Goal: Task Accomplishment & Management: Manage account settings

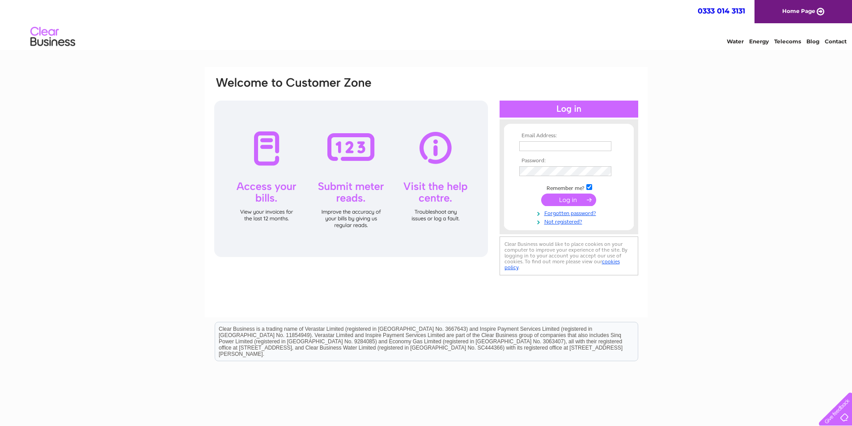
click at [562, 143] on input "text" at bounding box center [565, 146] width 92 height 10
type input "ladolce14@aol.com"
click at [541, 194] on input "submit" at bounding box center [568, 200] width 55 height 13
click at [563, 202] on input "submit" at bounding box center [568, 200] width 55 height 13
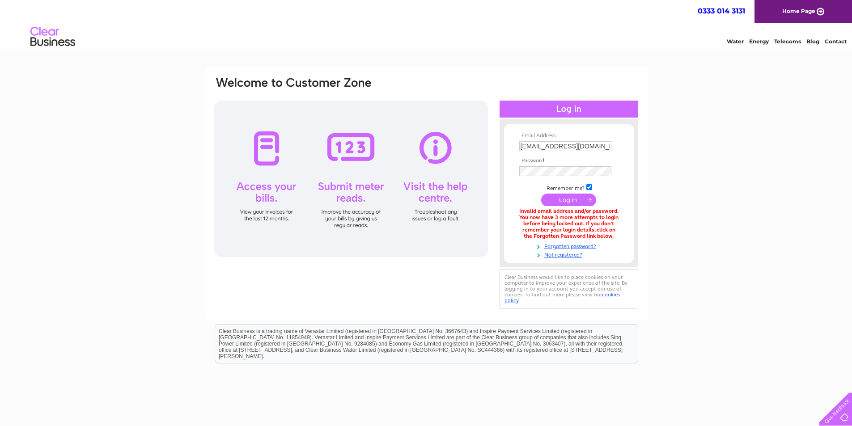
click at [268, 157] on div at bounding box center [351, 179] width 274 height 156
click at [559, 245] on link "Forgotten password?" at bounding box center [569, 245] width 101 height 8
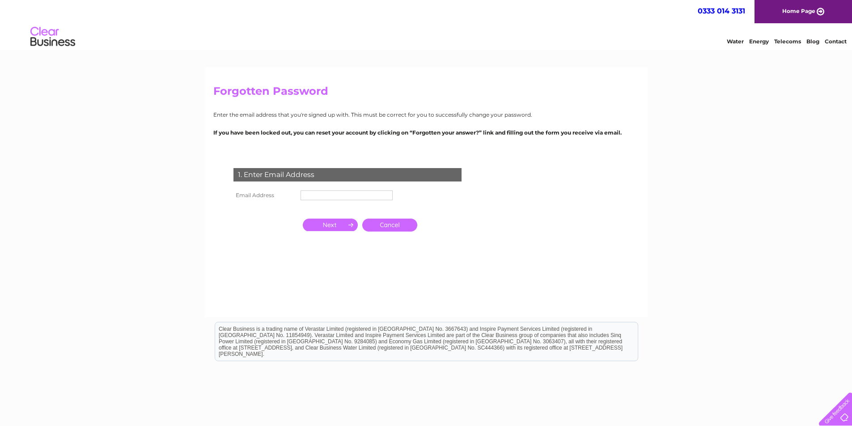
click at [360, 194] on input "text" at bounding box center [346, 195] width 92 height 10
type input "[EMAIL_ADDRESS][DOMAIN_NAME]"
click at [337, 227] on input "button" at bounding box center [330, 225] width 55 height 13
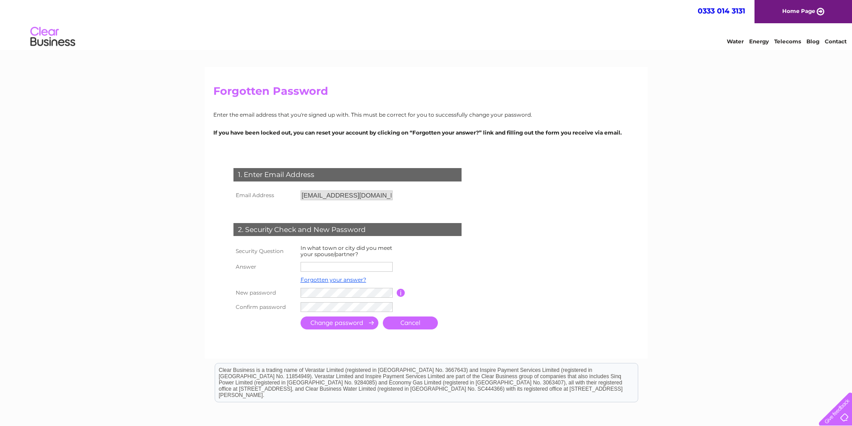
click at [322, 264] on input "text" at bounding box center [346, 267] width 92 height 10
type input "Edinburgh"
click at [348, 323] on input "submit" at bounding box center [339, 323] width 78 height 13
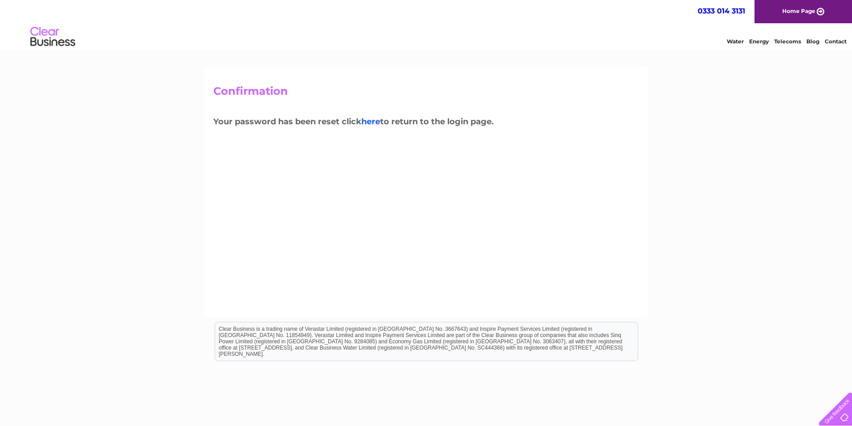
click at [377, 122] on link "here" at bounding box center [370, 122] width 19 height 10
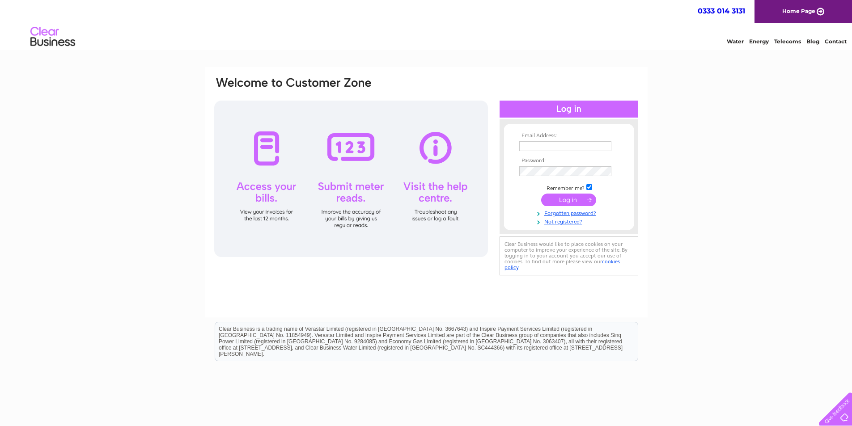
click at [563, 144] on input "text" at bounding box center [565, 146] width 92 height 10
type input "[EMAIL_ADDRESS][DOMAIN_NAME]"
click at [565, 202] on input "submit" at bounding box center [568, 200] width 55 height 13
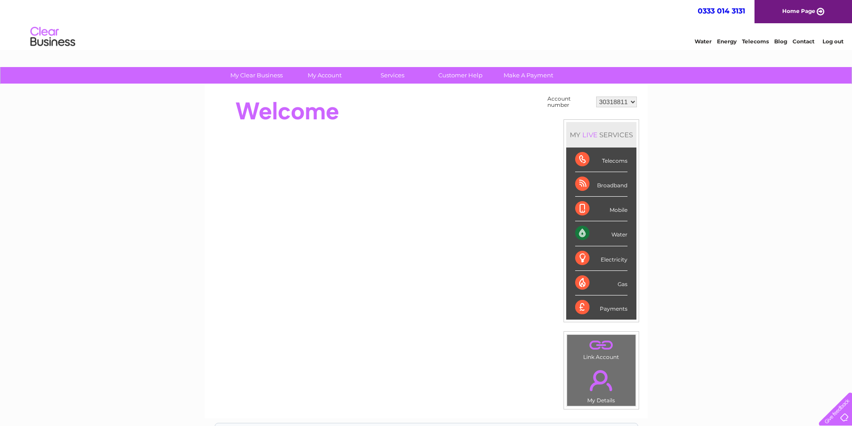
click at [621, 237] on div "Water" at bounding box center [601, 233] width 52 height 25
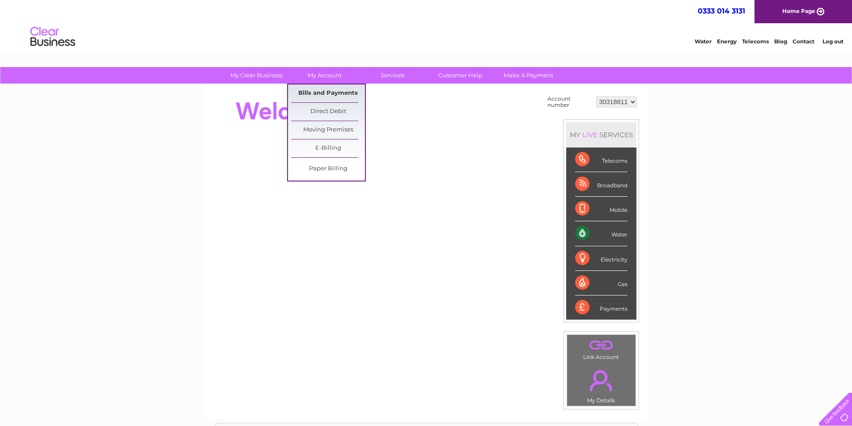
click at [323, 91] on link "Bills and Payments" at bounding box center [328, 93] width 74 height 18
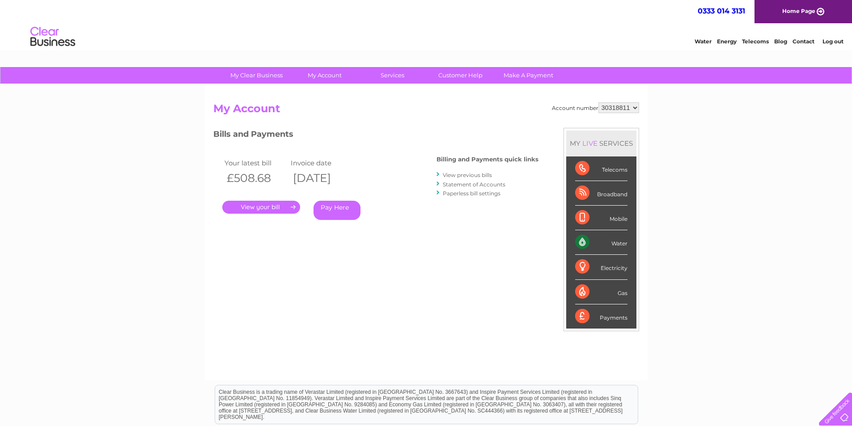
click at [484, 177] on link "View previous bills" at bounding box center [467, 175] width 49 height 7
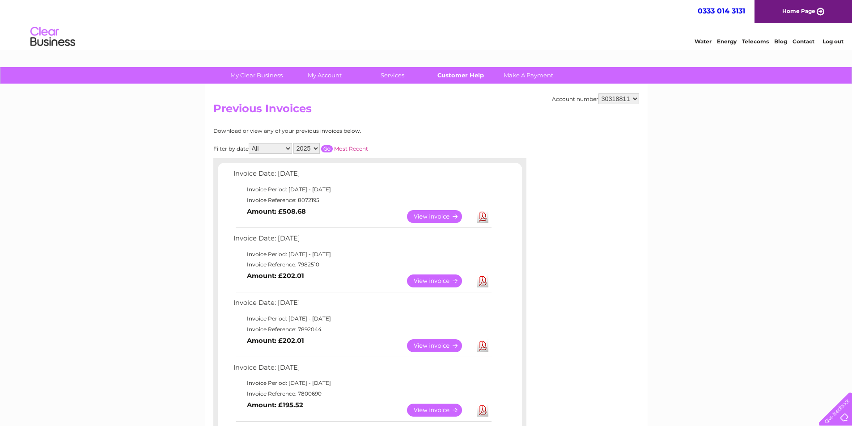
click at [455, 74] on link "Customer Help" at bounding box center [460, 75] width 74 height 17
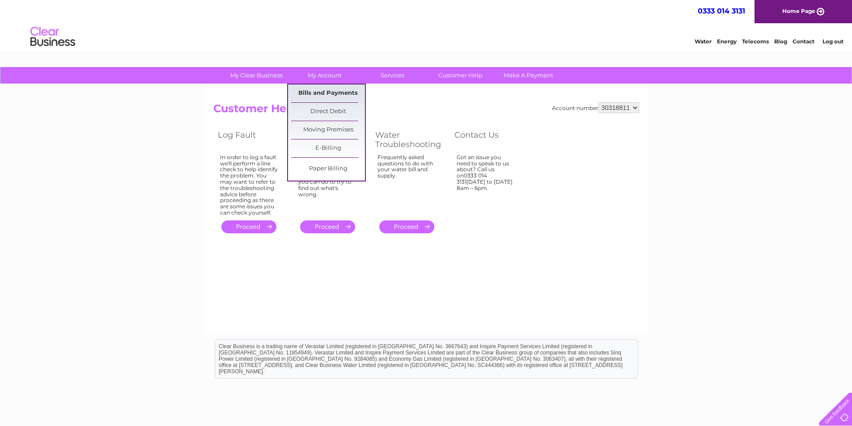
click at [306, 89] on link "Bills and Payments" at bounding box center [328, 93] width 74 height 18
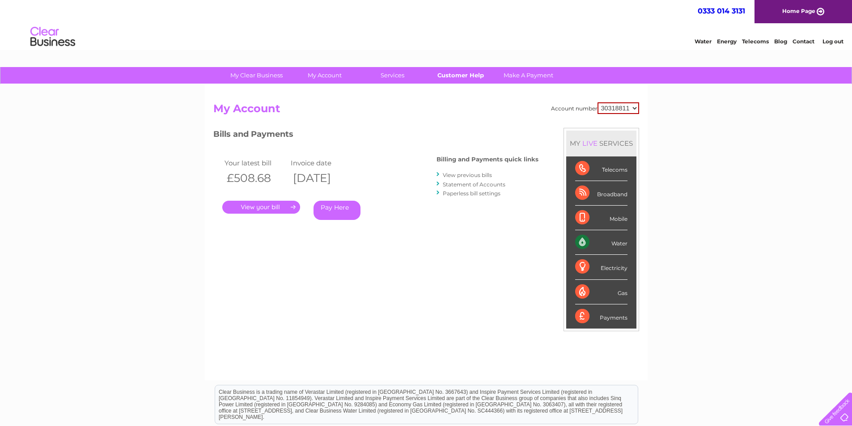
click at [456, 74] on link "Customer Help" at bounding box center [460, 75] width 74 height 17
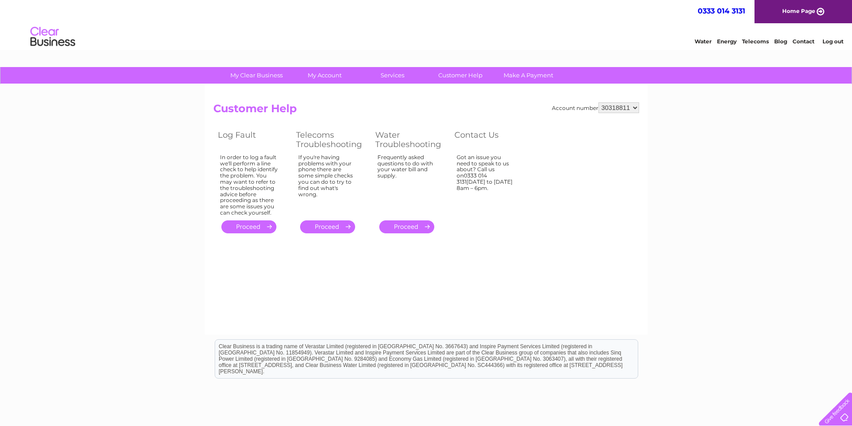
click at [217, 178] on td "In order to log a fault we'll perform a line check to help identify the problem…" at bounding box center [252, 185] width 78 height 66
